Goal: Information Seeking & Learning: Check status

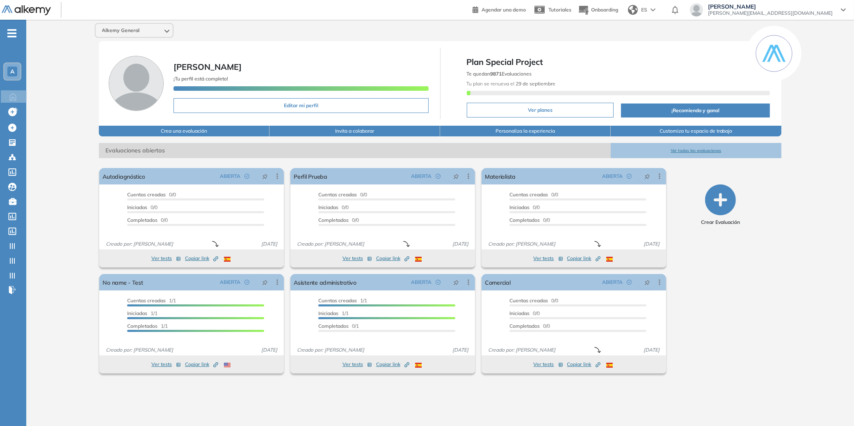
click at [555, 111] on button "Ver planes" at bounding box center [540, 110] width 147 height 15
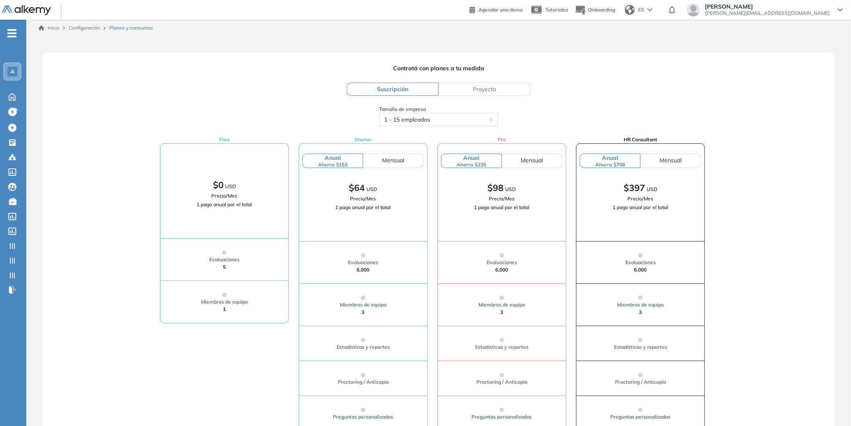
click at [508, 88] on label "Proyecto" at bounding box center [485, 88] width 92 height 13
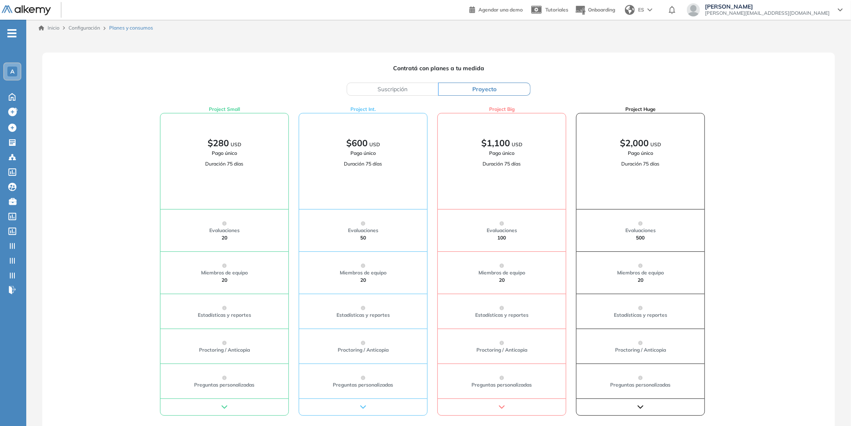
click at [422, 85] on label "Suscripción" at bounding box center [393, 88] width 92 height 13
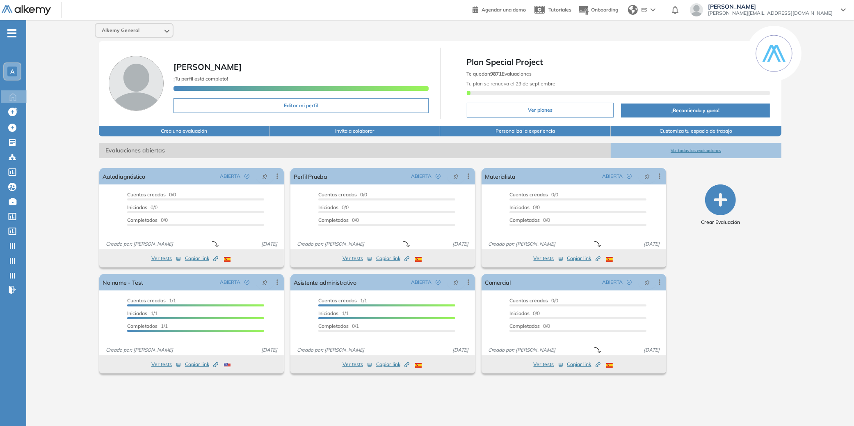
click at [13, 36] on span "-" at bounding box center [11, 32] width 9 height 7
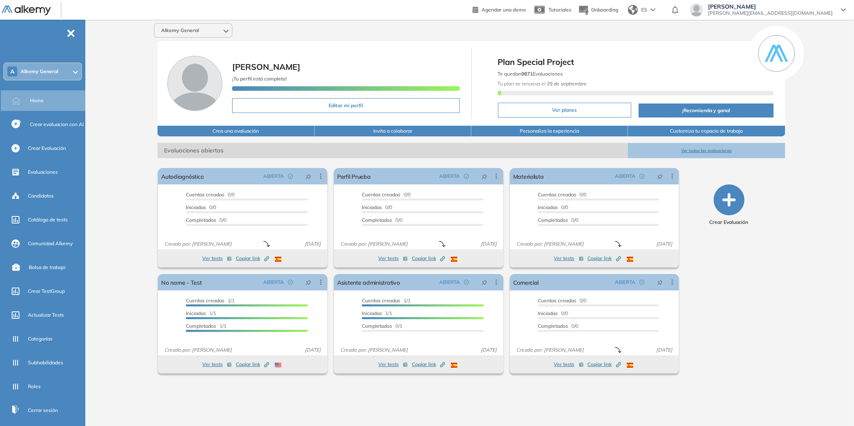
click at [59, 77] on div "A Alkemy General" at bounding box center [42, 71] width 77 height 16
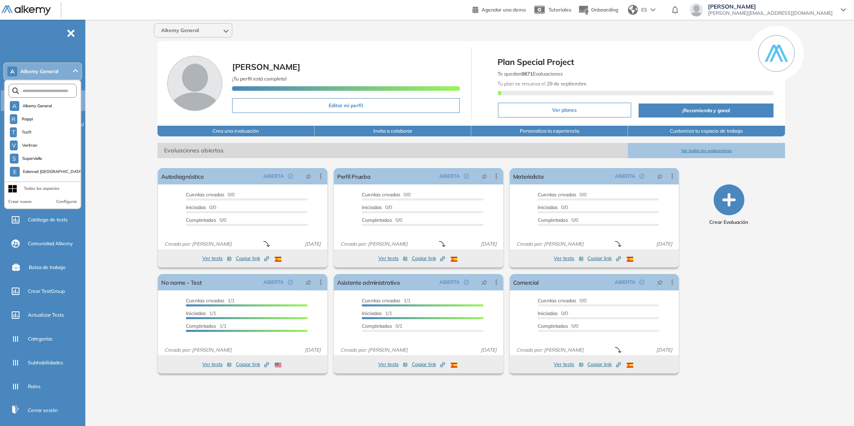
scroll to position [314, 0]
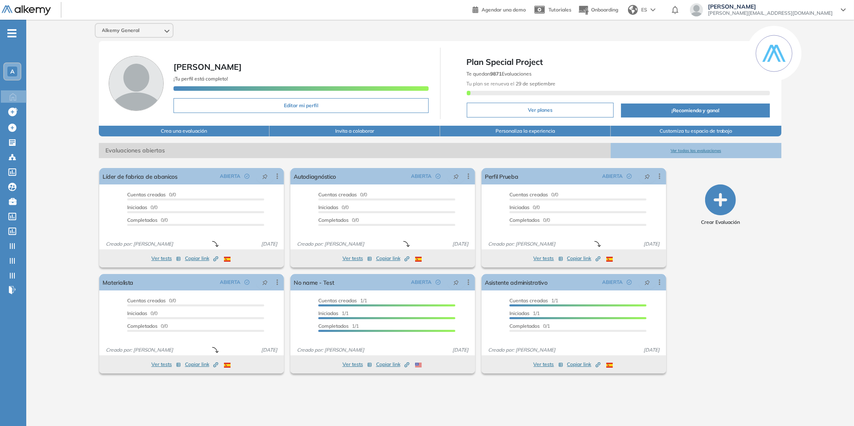
click at [12, 39] on ul "A Home Home Crear evaluacion con AI Crear evaluacion con AI Crear Evaluación Cr…" at bounding box center [13, 165] width 26 height 264
click at [16, 35] on ul "A Home Home Crear evaluacion con AI Crear evaluacion con AI Crear Evaluación Cr…" at bounding box center [13, 165] width 26 height 264
click at [13, 34] on span "-" at bounding box center [11, 32] width 9 height 7
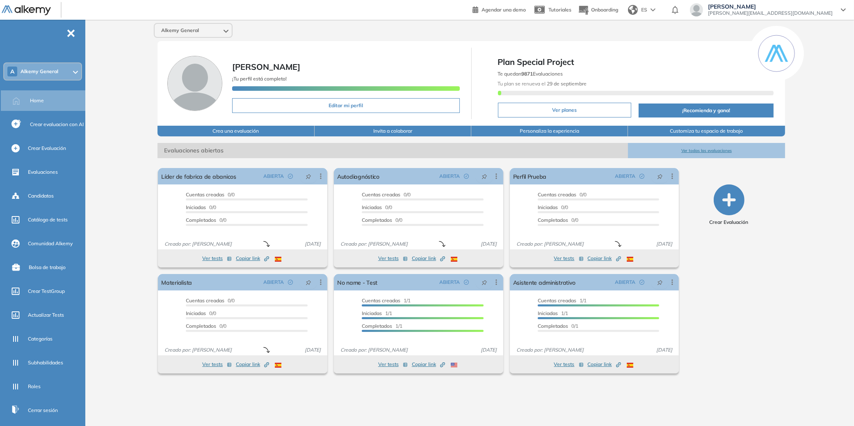
click at [34, 73] on span "Alkemy General" at bounding box center [40, 71] width 38 height 7
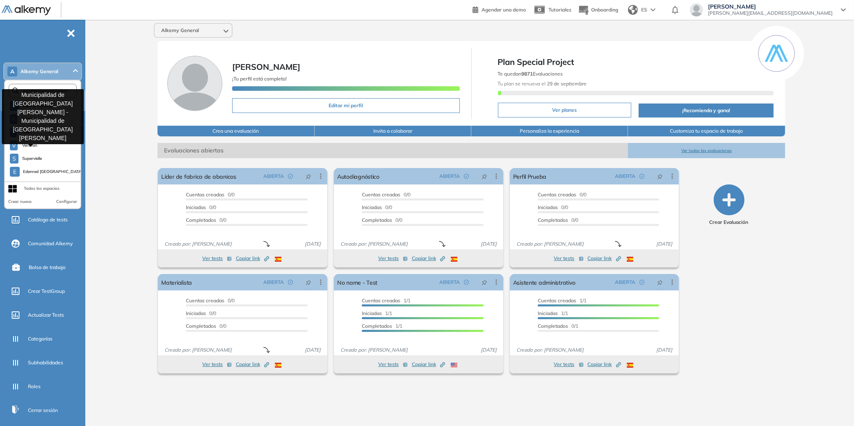
scroll to position [327, 0]
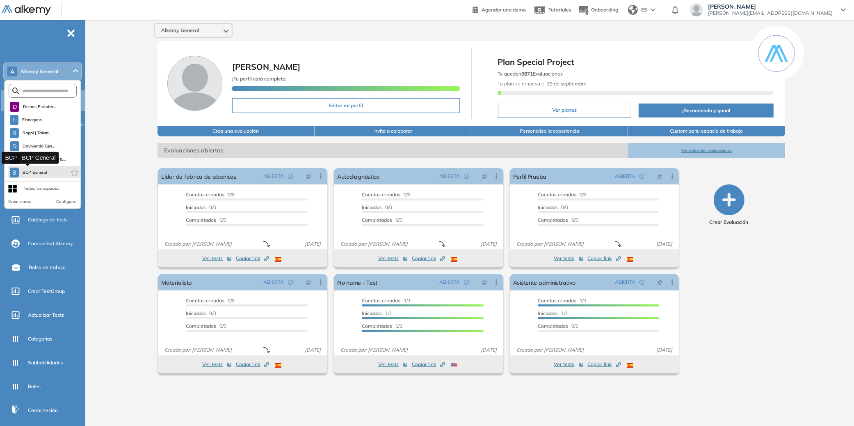
click at [32, 169] on span "BCP General" at bounding box center [34, 172] width 25 height 7
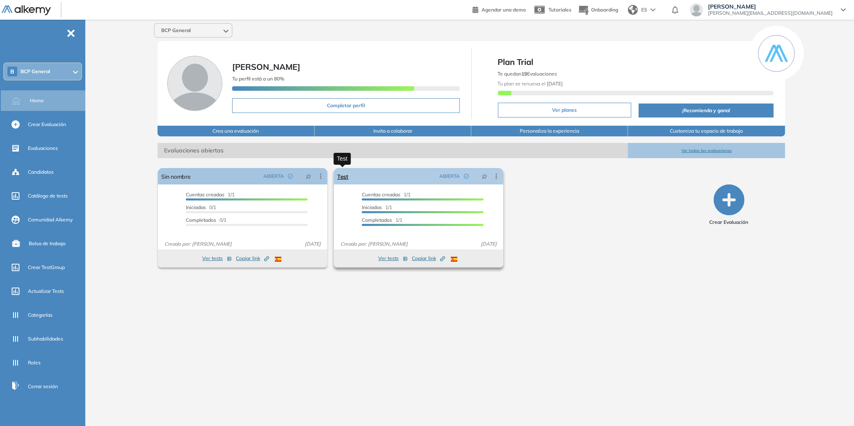
click at [343, 177] on link "Test" at bounding box center [342, 176] width 11 height 16
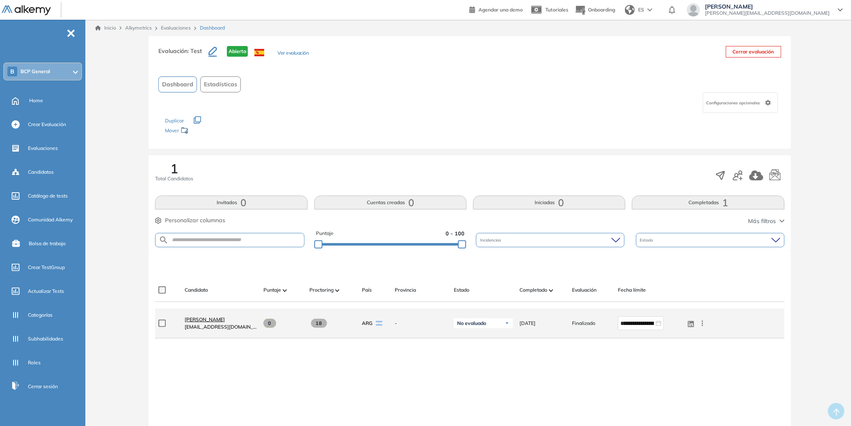
click at [205, 316] on link "[PERSON_NAME]" at bounding box center [221, 319] width 72 height 7
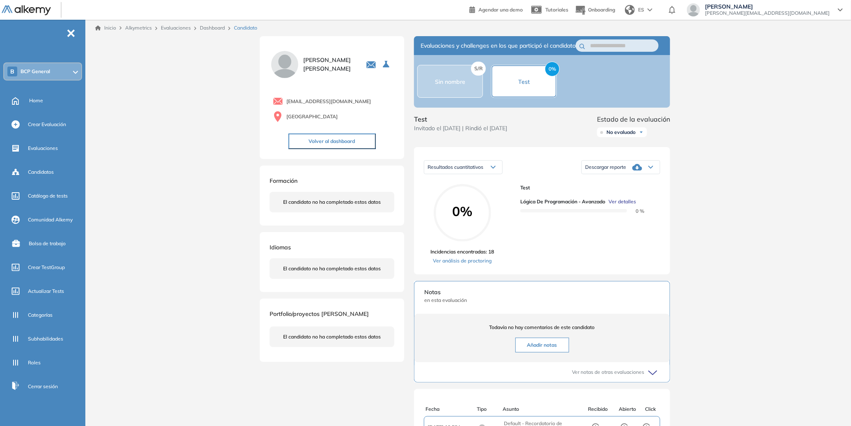
click at [623, 205] on span "Ver detalles" at bounding box center [622, 201] width 27 height 7
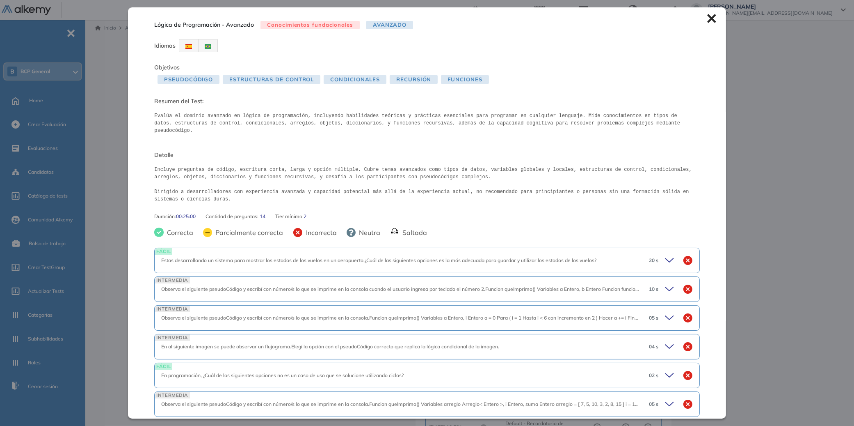
scroll to position [266, 0]
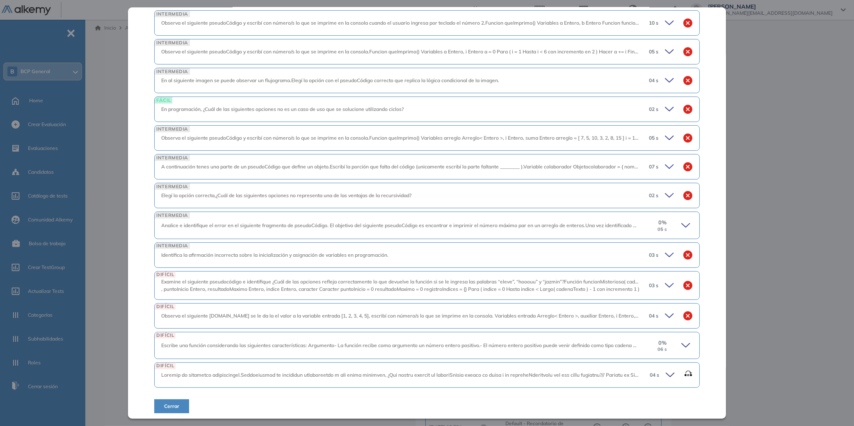
click at [666, 369] on icon at bounding box center [671, 374] width 11 height 11
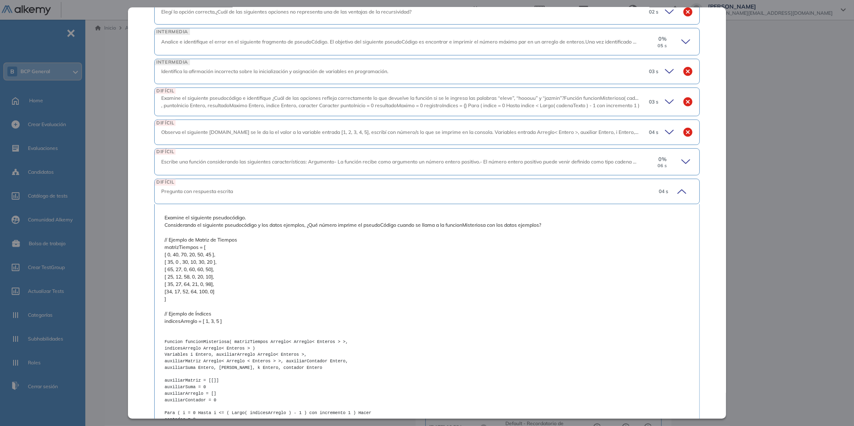
scroll to position [441, 0]
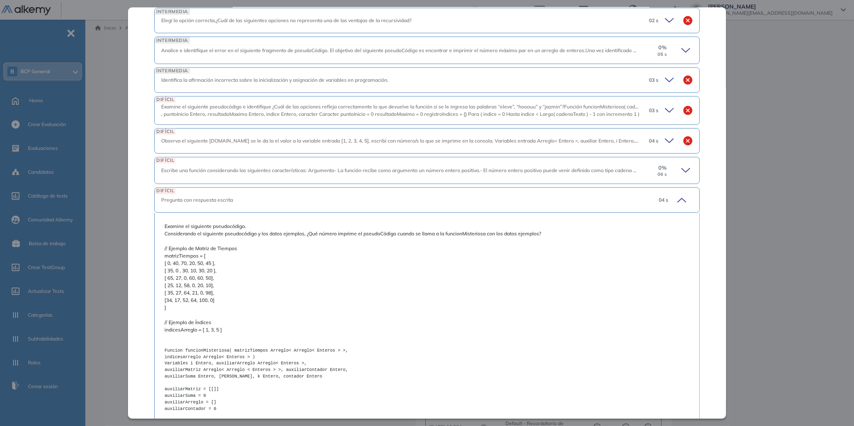
click at [679, 198] on icon at bounding box center [682, 200] width 8 height 4
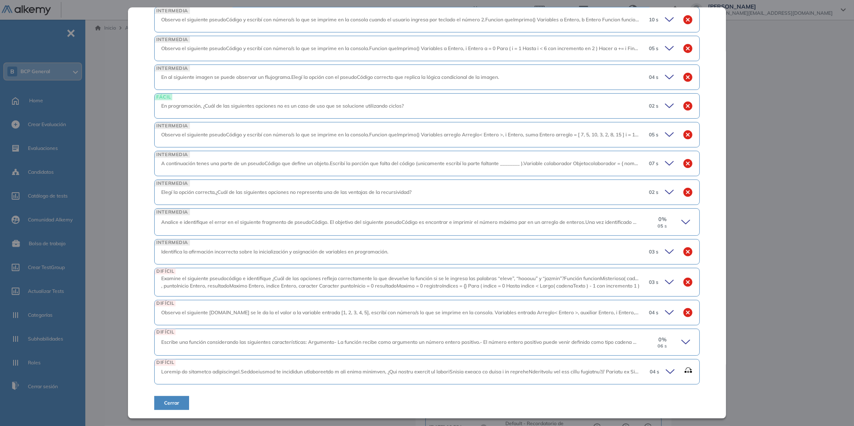
scroll to position [266, 0]
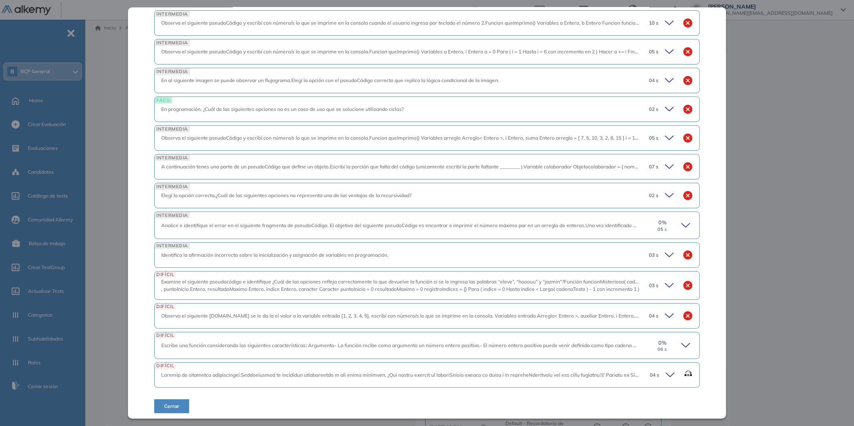
click at [665, 281] on icon at bounding box center [670, 284] width 11 height 11
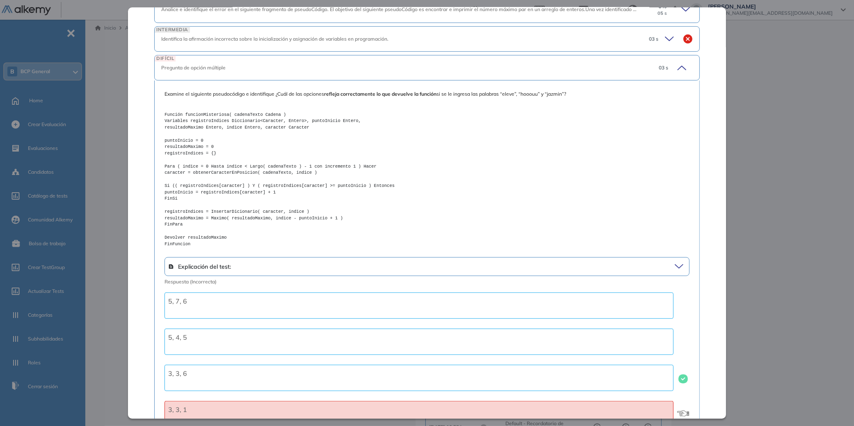
scroll to position [434, 0]
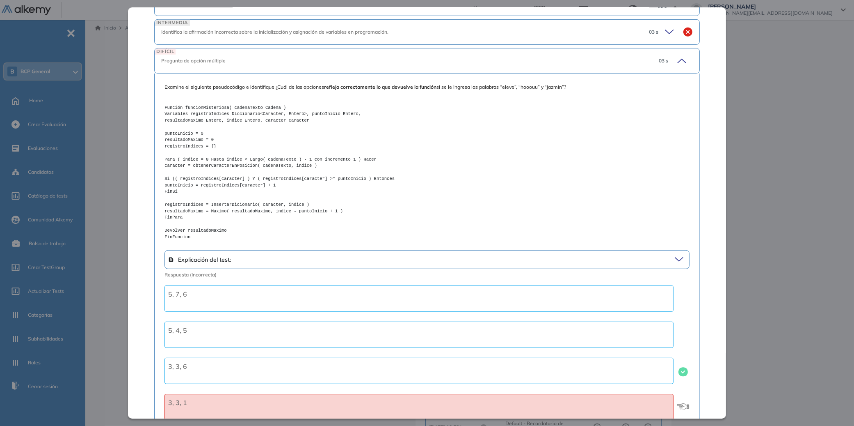
click at [678, 62] on icon at bounding box center [682, 61] width 8 height 4
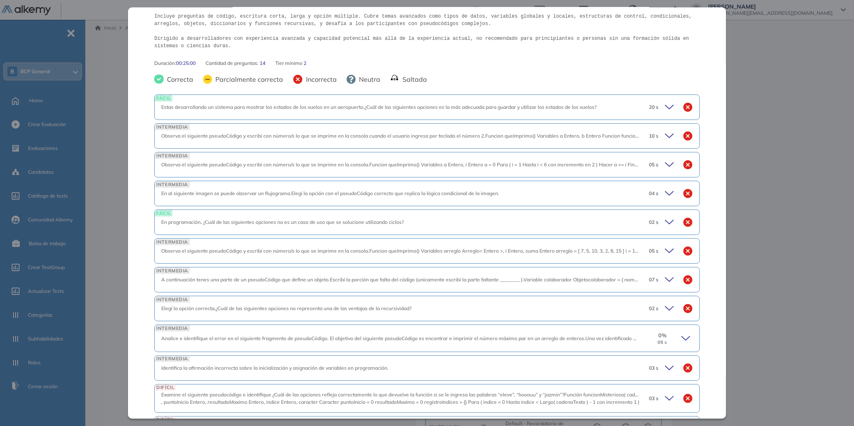
scroll to position [125, 0]
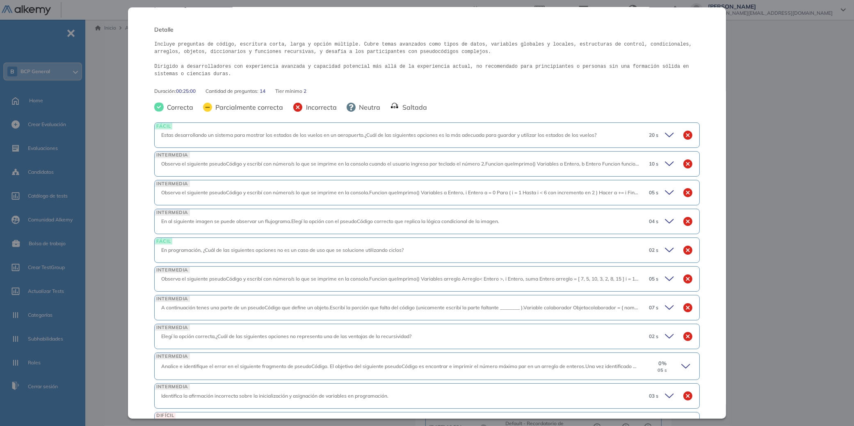
click at [665, 195] on icon at bounding box center [670, 192] width 11 height 11
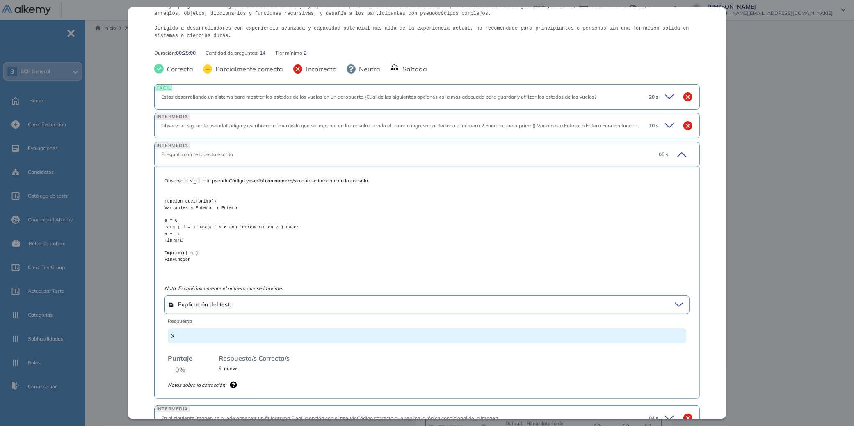
scroll to position [208, 0]
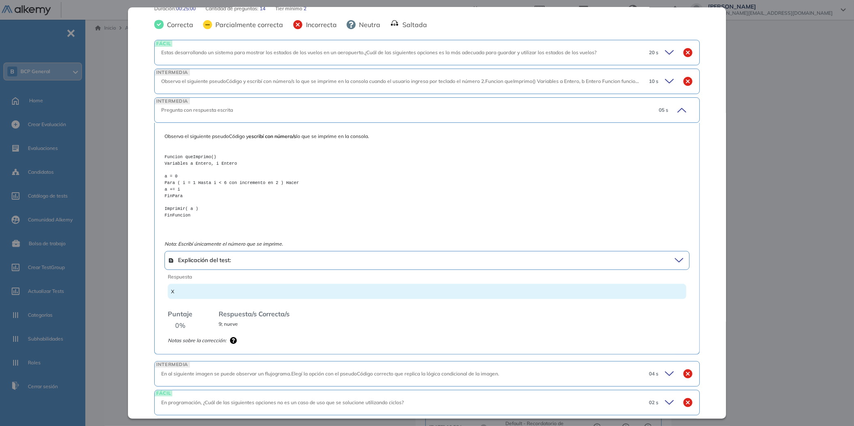
click at [675, 256] on icon at bounding box center [680, 259] width 11 height 11
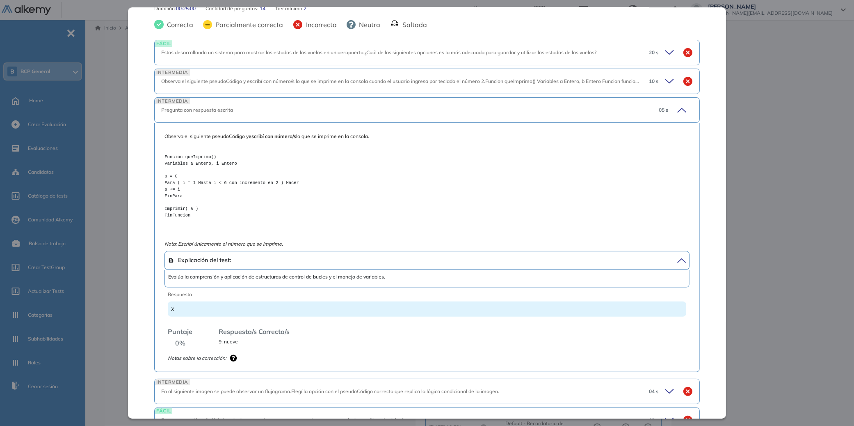
click at [675, 257] on icon at bounding box center [680, 259] width 11 height 11
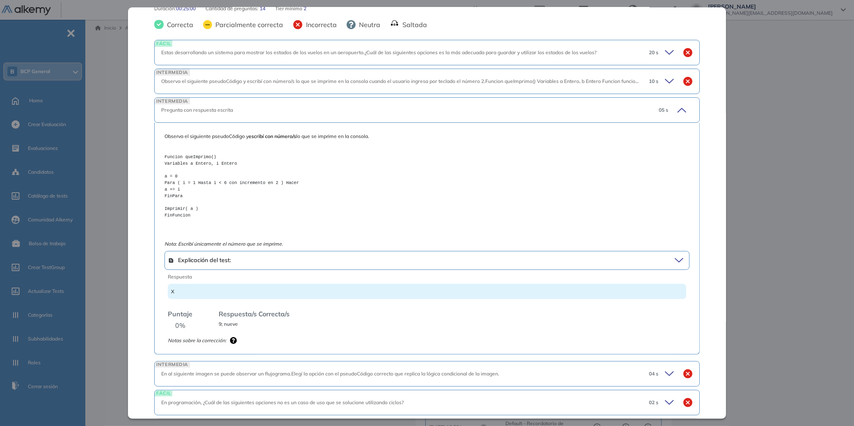
click at [668, 371] on icon at bounding box center [670, 373] width 11 height 11
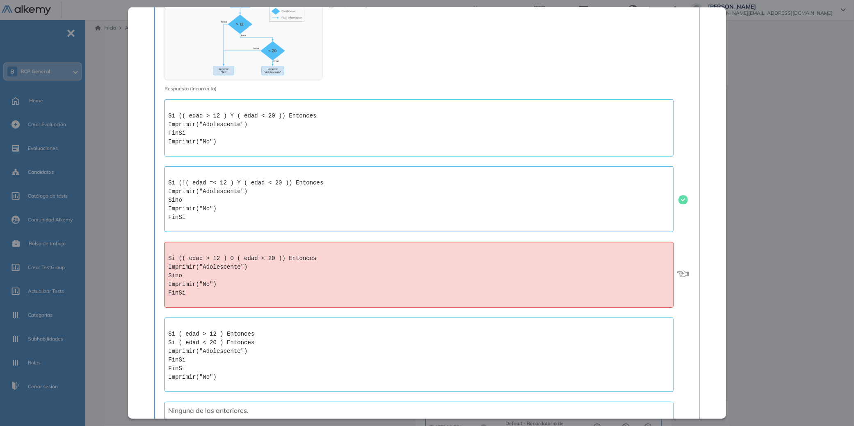
scroll to position [948, 0]
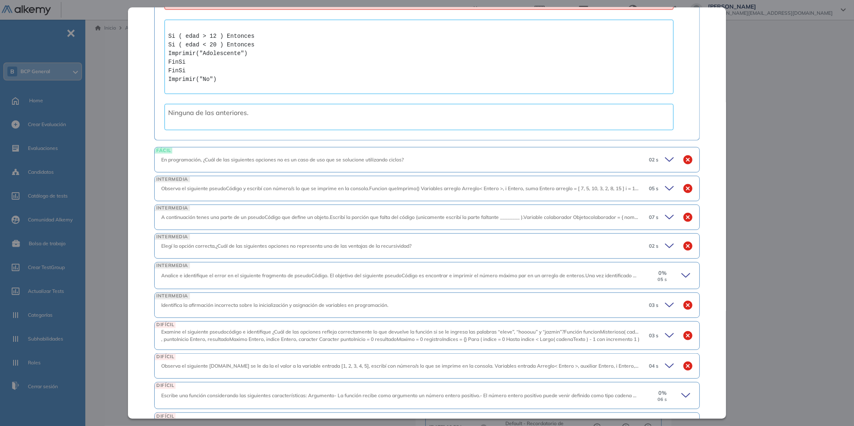
click at [662, 166] on div "FÁCIL En programación, ¿Cuál de las siguientes opciones no es un caso de uso qu…" at bounding box center [426, 159] width 545 height 25
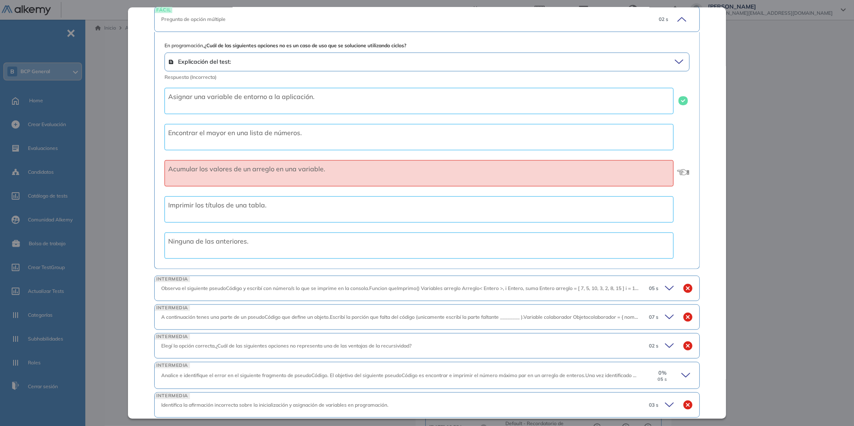
scroll to position [1140, 0]
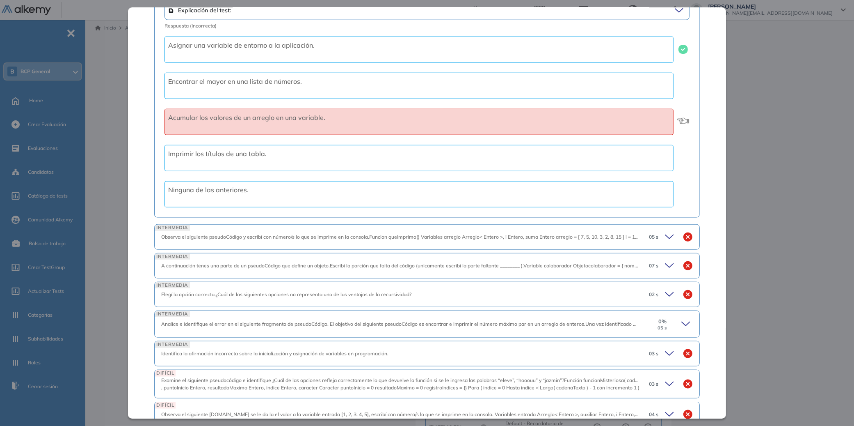
click at [657, 236] on div "05 s" at bounding box center [668, 236] width 50 height 11
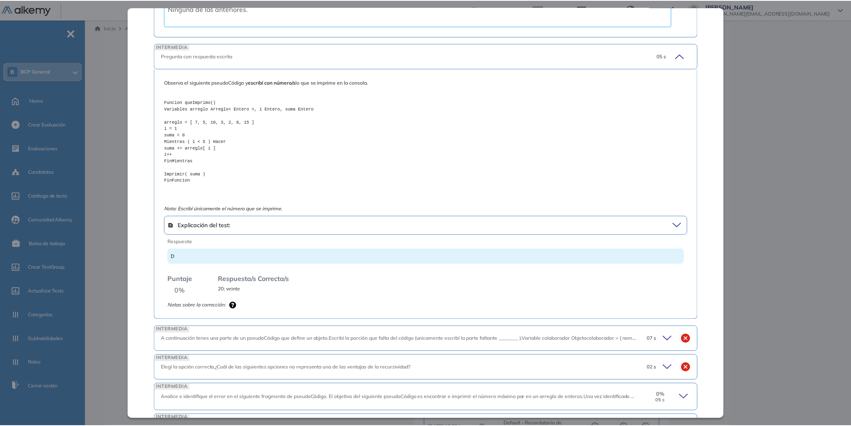
scroll to position [1492, 0]
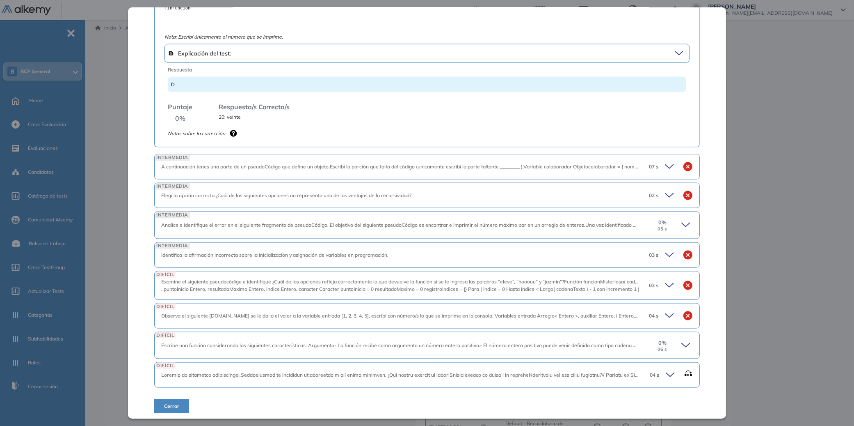
click at [156, 401] on button "Cerrar" at bounding box center [171, 406] width 35 height 14
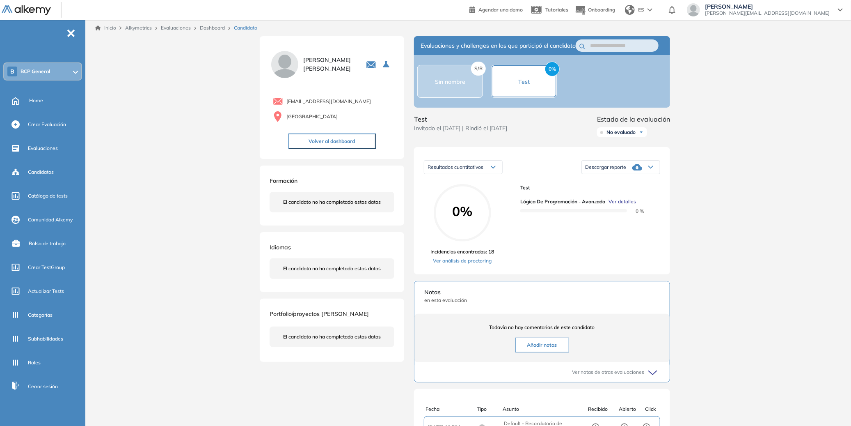
scroll to position [78, 0]
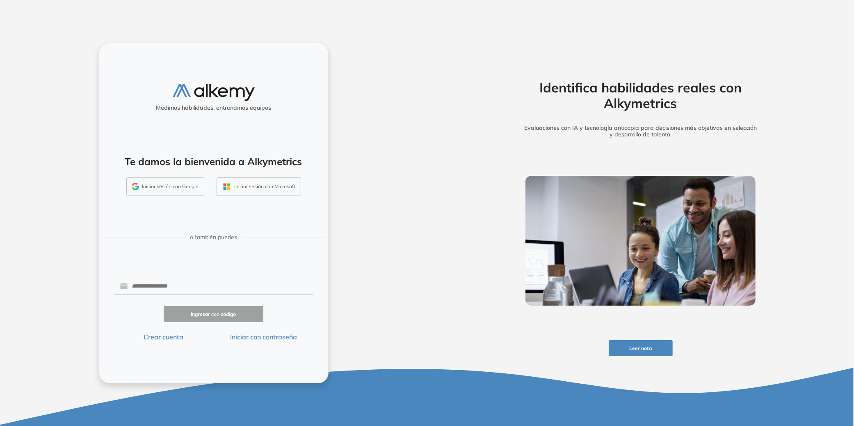
click at [147, 179] on button "Iniciar sesión con Google" at bounding box center [165, 186] width 78 height 19
